Goal: Transaction & Acquisition: Book appointment/travel/reservation

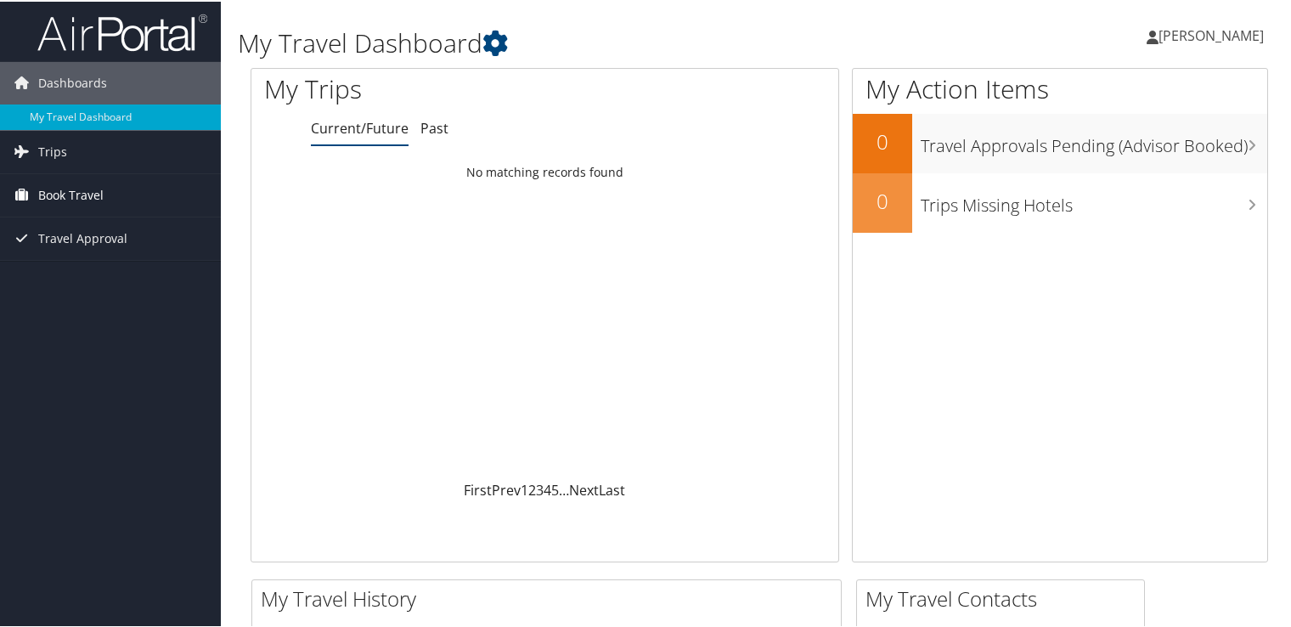
click at [95, 201] on span "Book Travel" at bounding box center [70, 193] width 65 height 42
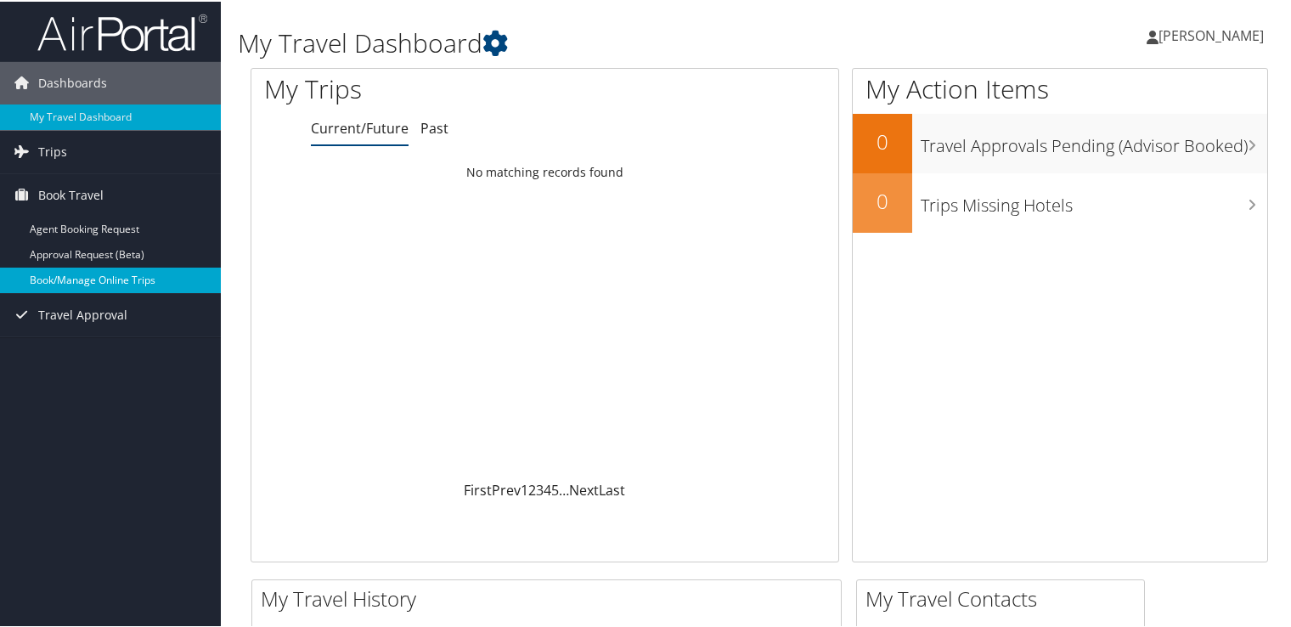
click at [94, 277] on link "Book/Manage Online Trips" at bounding box center [110, 278] width 221 height 25
